Goal: Check status: Check status

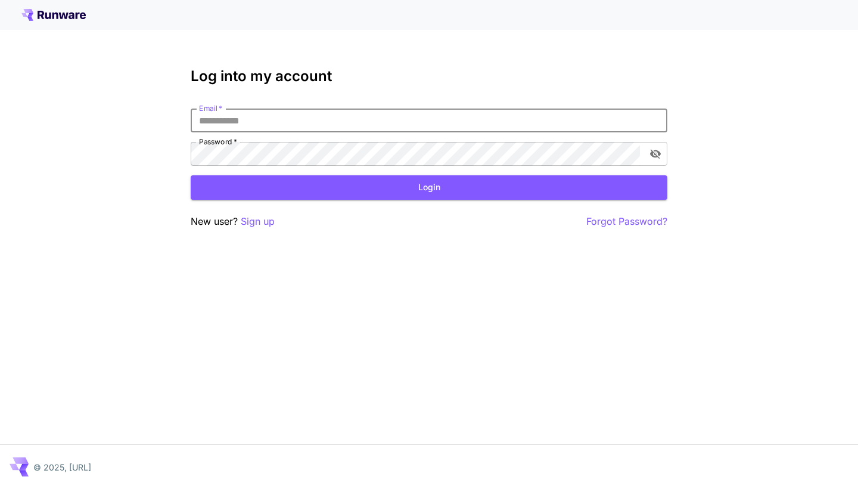
type input "**********"
click at [429, 187] on button "Login" at bounding box center [429, 187] width 477 height 24
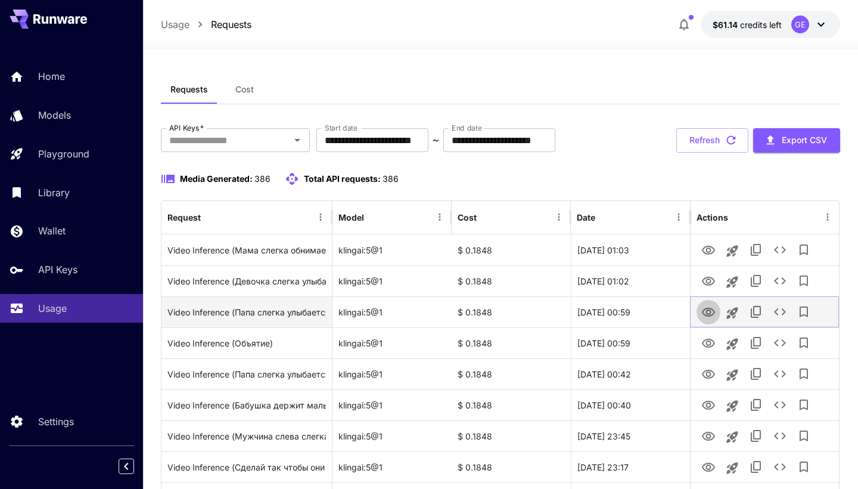
click at [709, 308] on icon "View" at bounding box center [708, 312] width 14 height 14
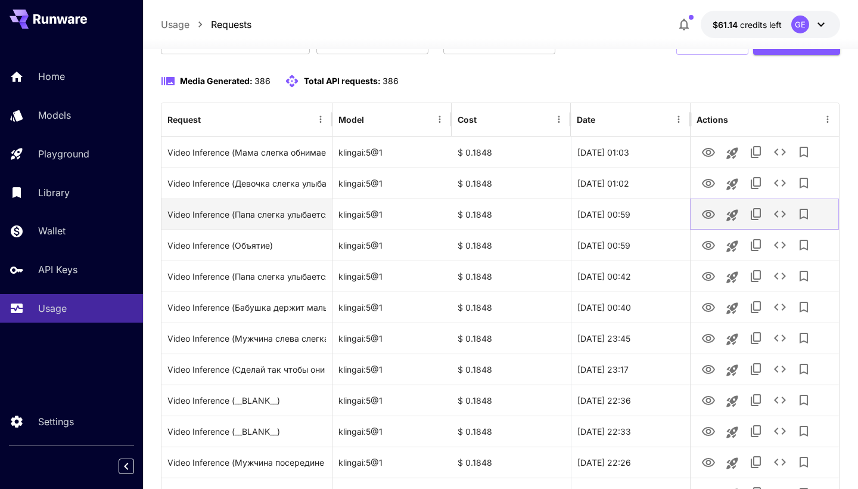
scroll to position [98, 0]
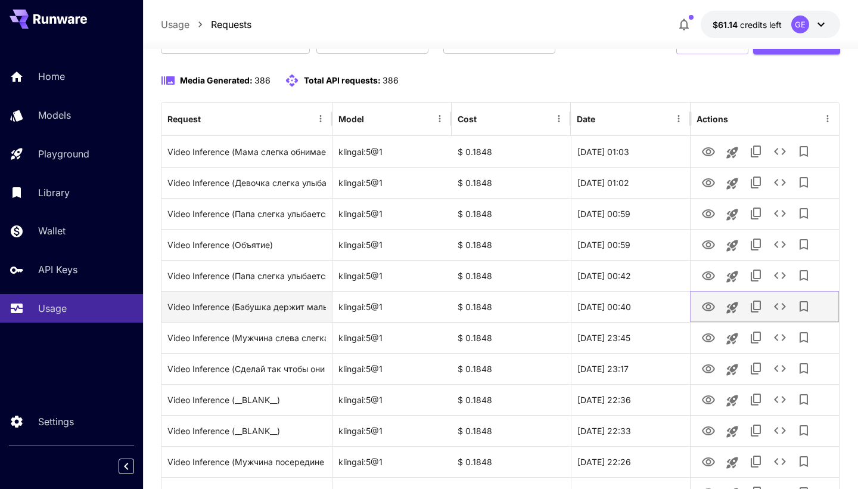
click at [706, 301] on icon "View" at bounding box center [708, 307] width 14 height 14
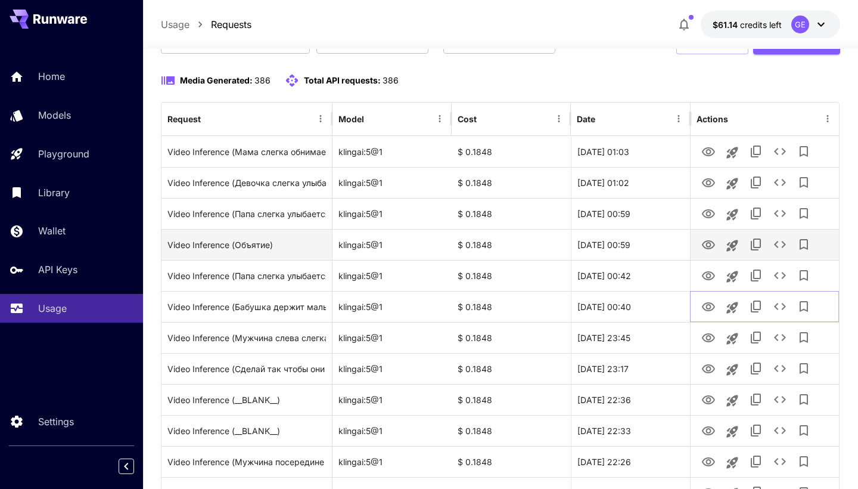
scroll to position [177, 0]
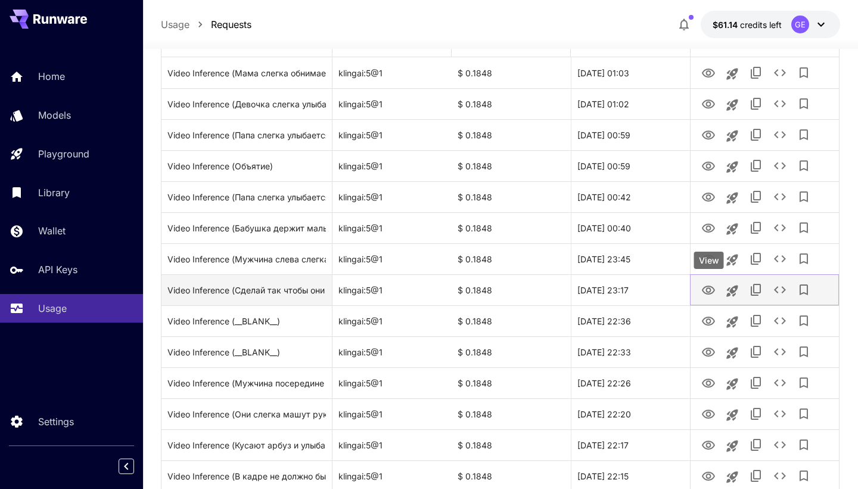
click at [710, 293] on icon "View" at bounding box center [708, 289] width 13 height 9
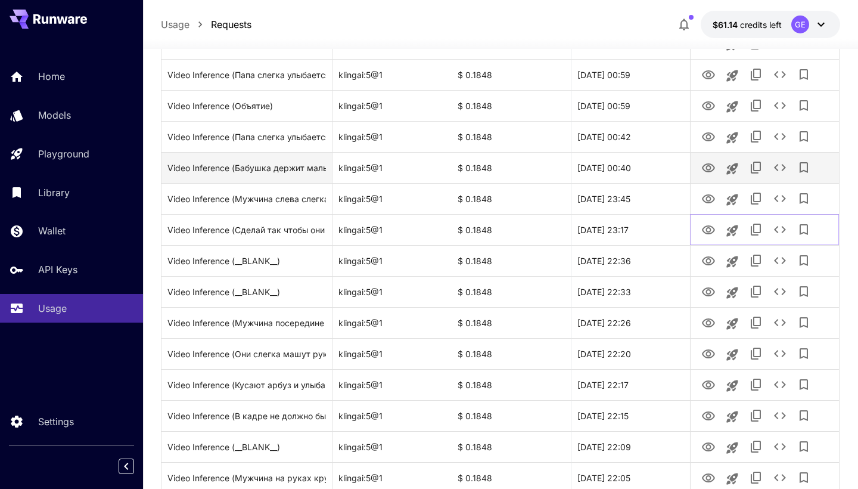
scroll to position [250, 0]
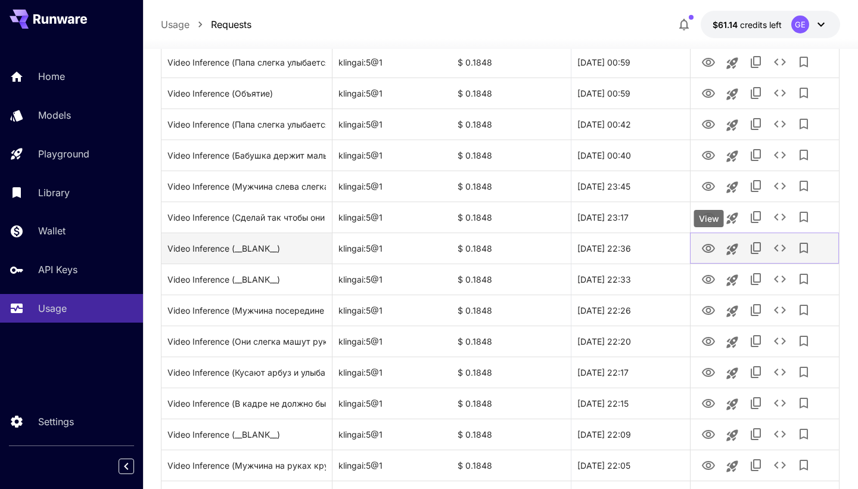
click at [712, 251] on icon "View" at bounding box center [708, 248] width 14 height 14
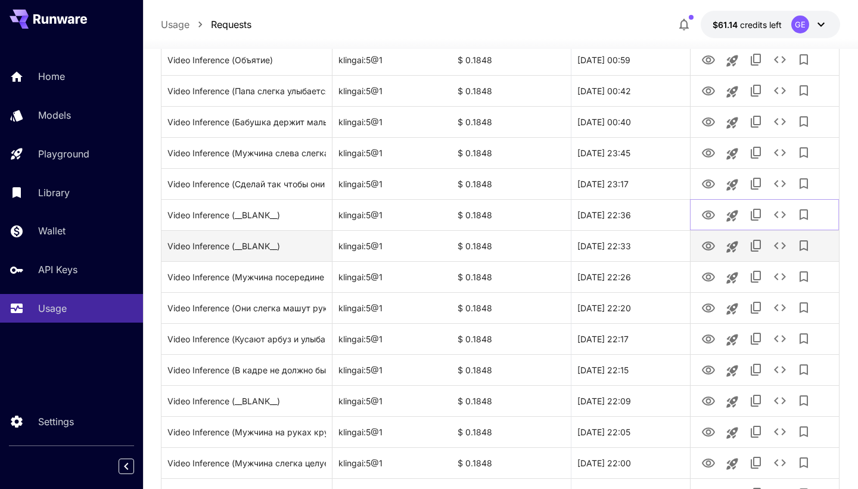
scroll to position [284, 0]
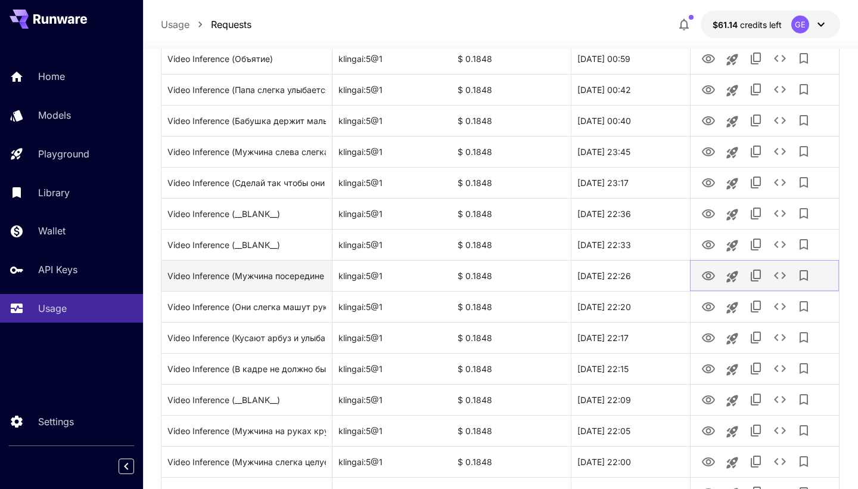
click at [710, 273] on icon "View" at bounding box center [708, 275] width 13 height 9
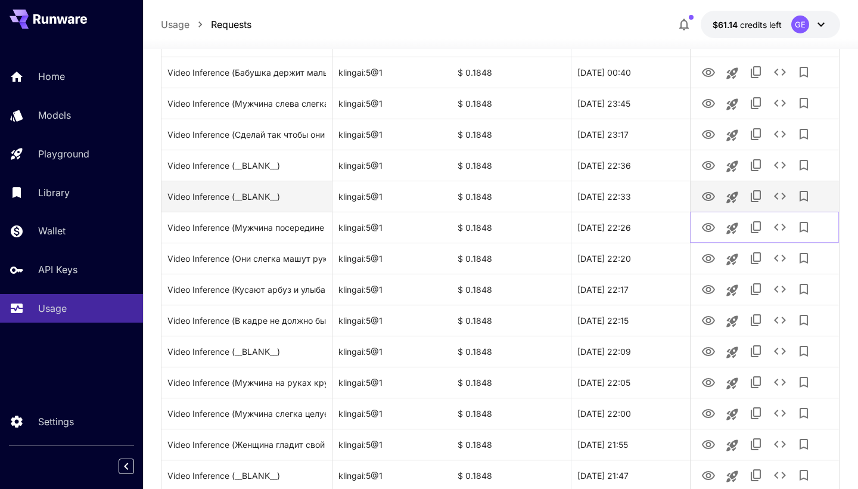
scroll to position [337, 0]
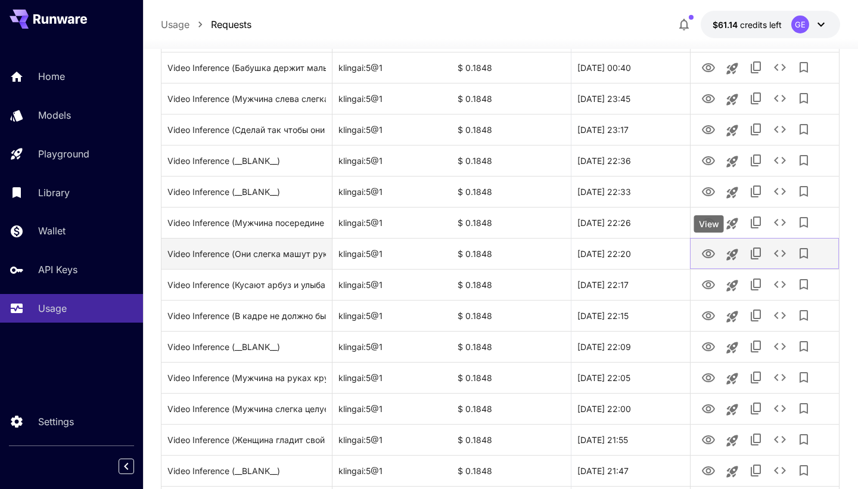
click at [708, 250] on icon "View" at bounding box center [708, 253] width 13 height 9
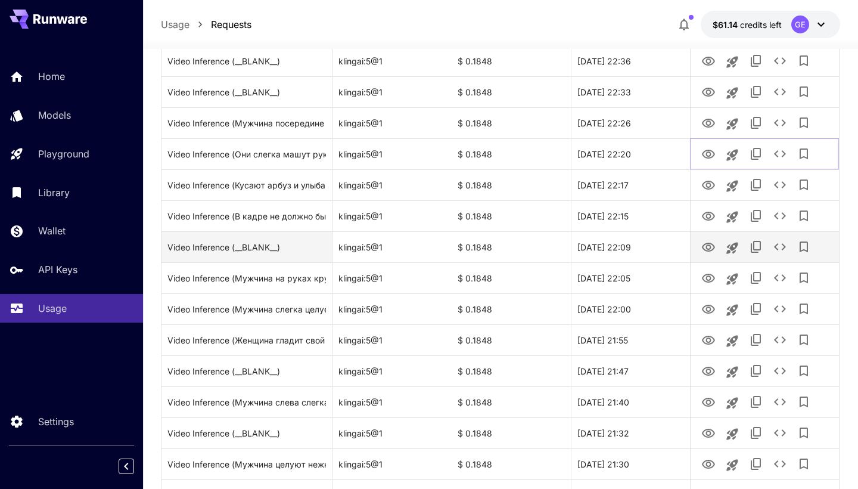
scroll to position [473, 0]
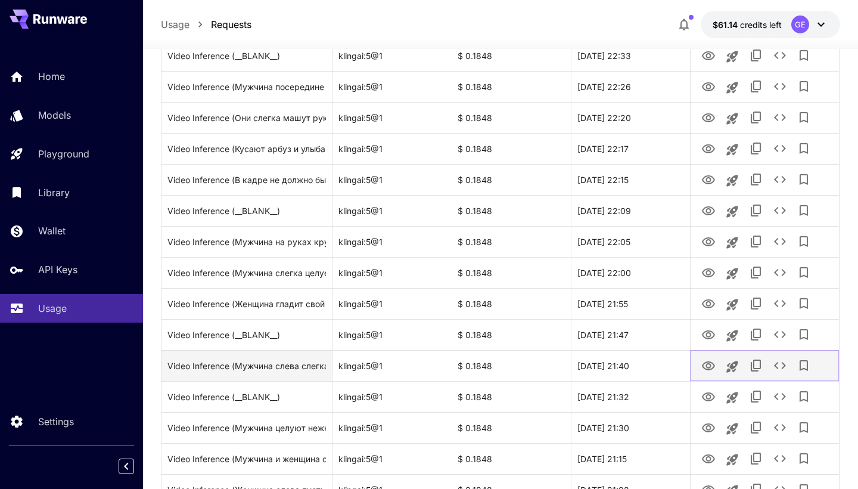
click at [710, 364] on icon "View" at bounding box center [708, 366] width 14 height 14
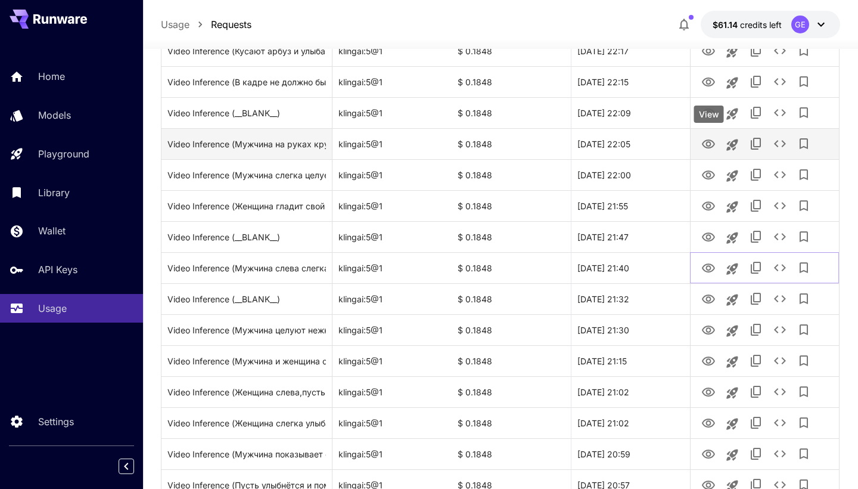
scroll to position [598, 0]
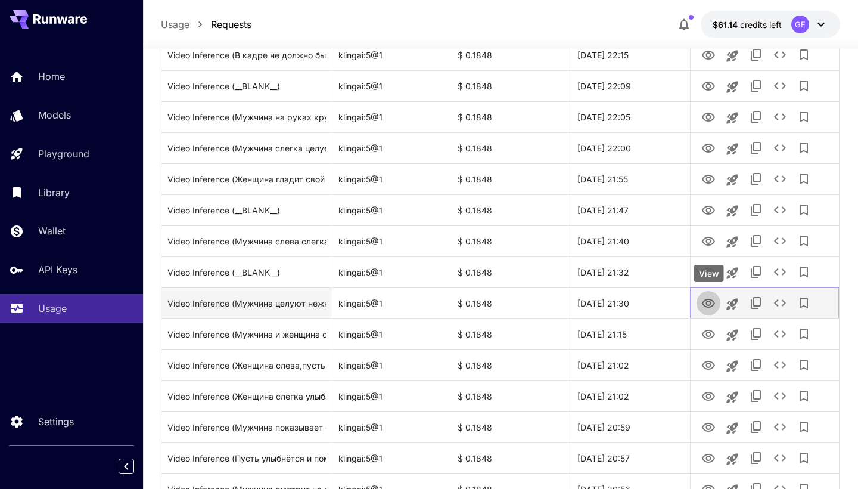
click at [708, 300] on icon "View" at bounding box center [708, 302] width 13 height 9
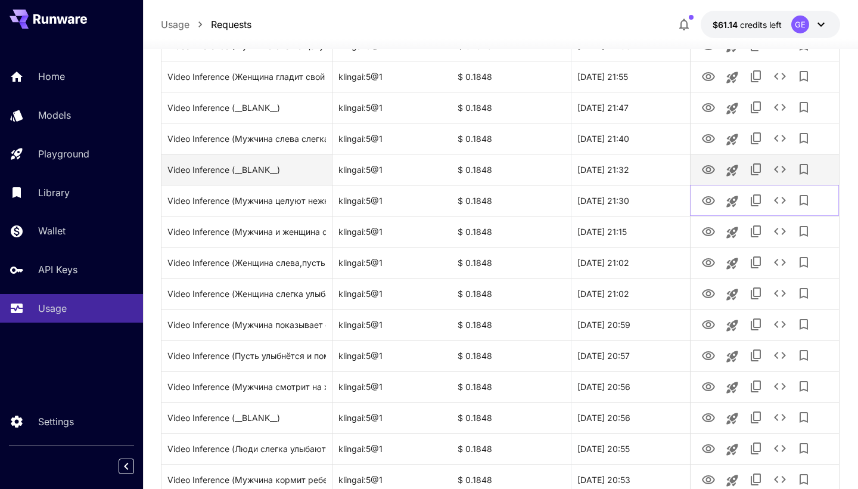
scroll to position [725, 0]
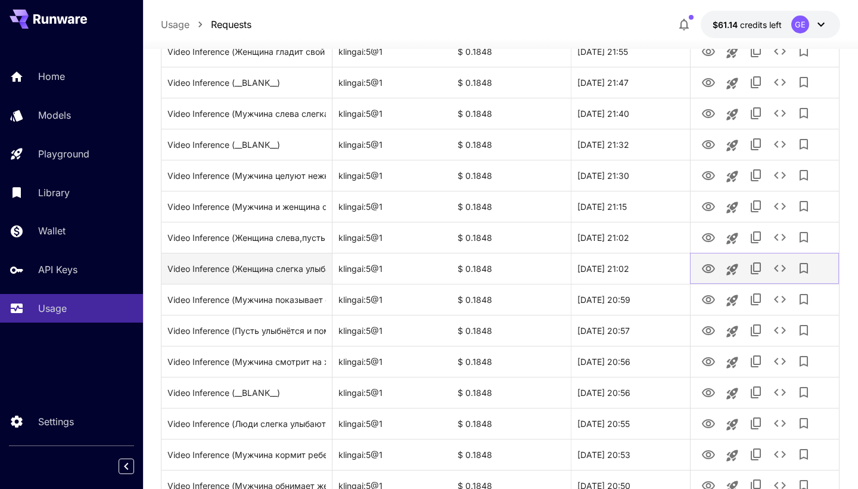
click at [710, 262] on icon "View" at bounding box center [708, 269] width 14 height 14
